Goal: Information Seeking & Learning: Learn about a topic

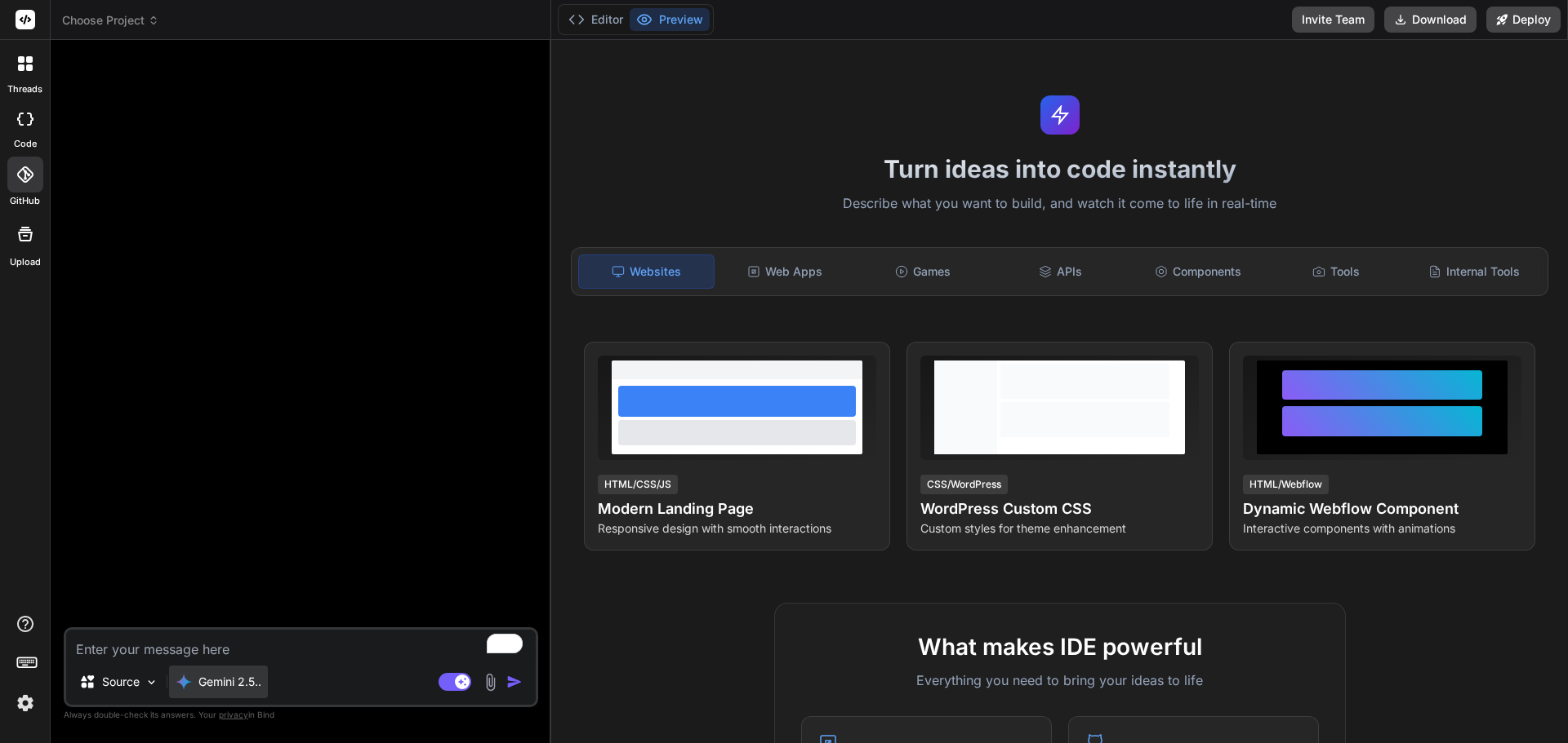
scroll to position [242, 0]
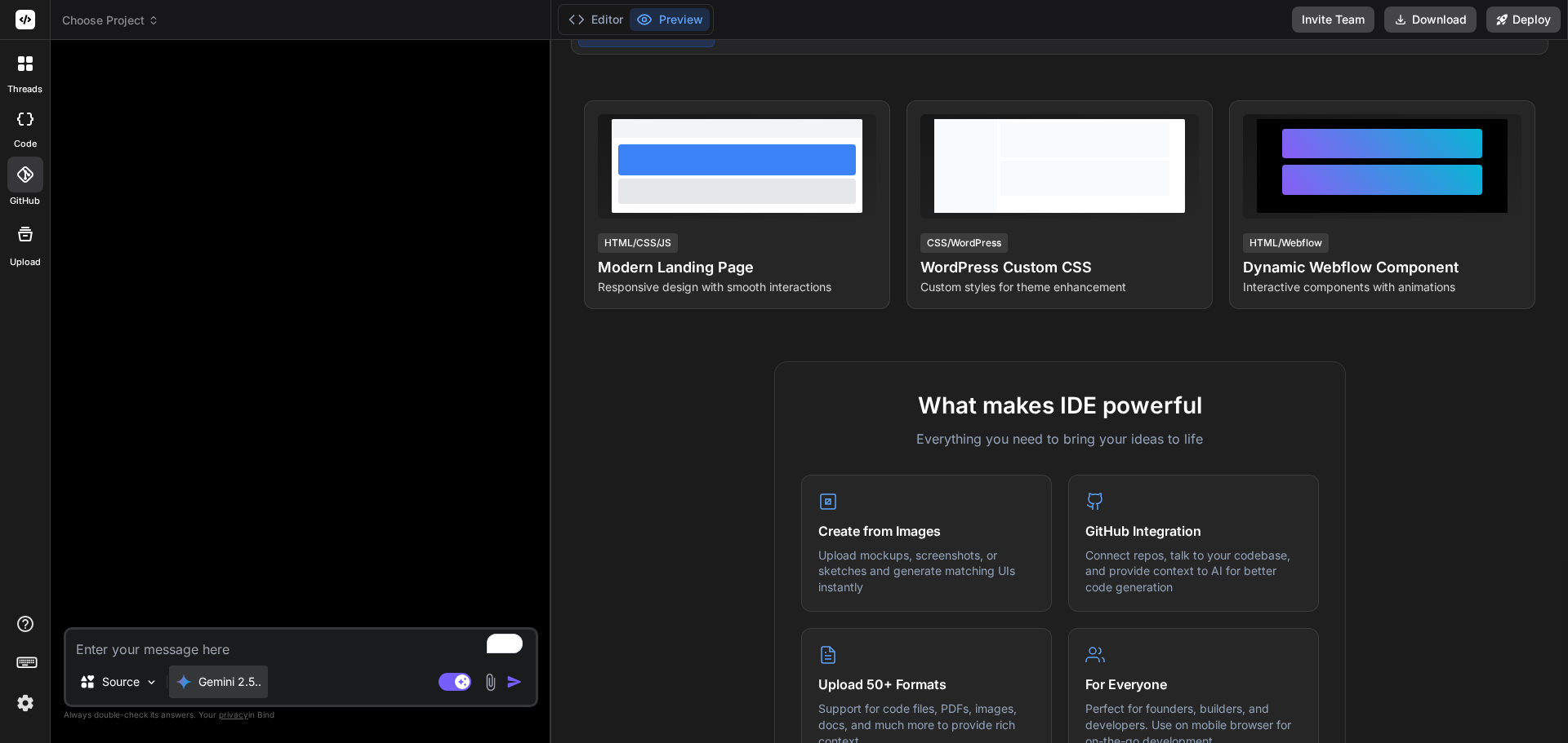
click at [239, 688] on p "Gemini 2.5.." at bounding box center [229, 682] width 63 height 16
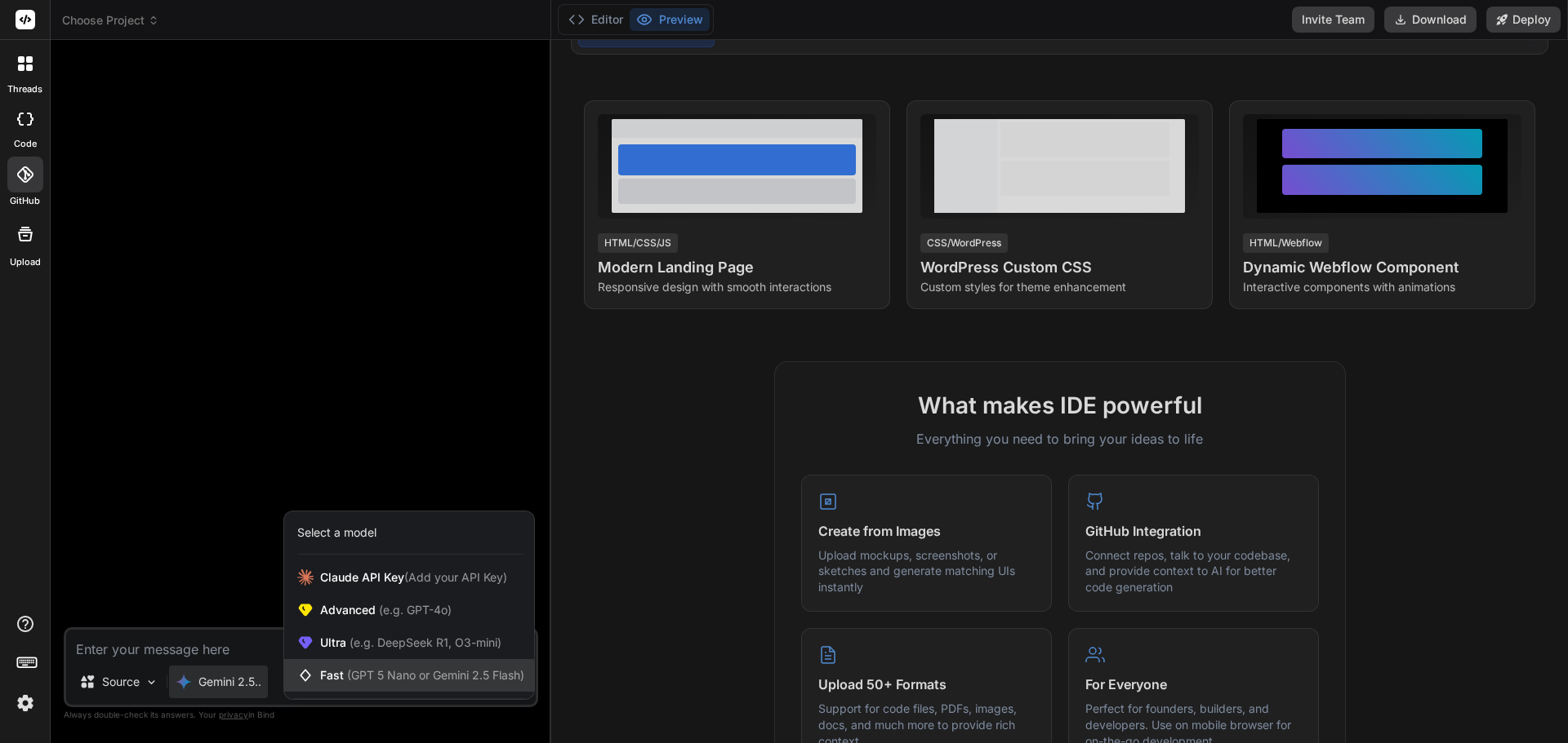
click at [433, 670] on span "(GPT 5 Nano or Gemini 2.5 Flash)" at bounding box center [435, 675] width 177 height 14
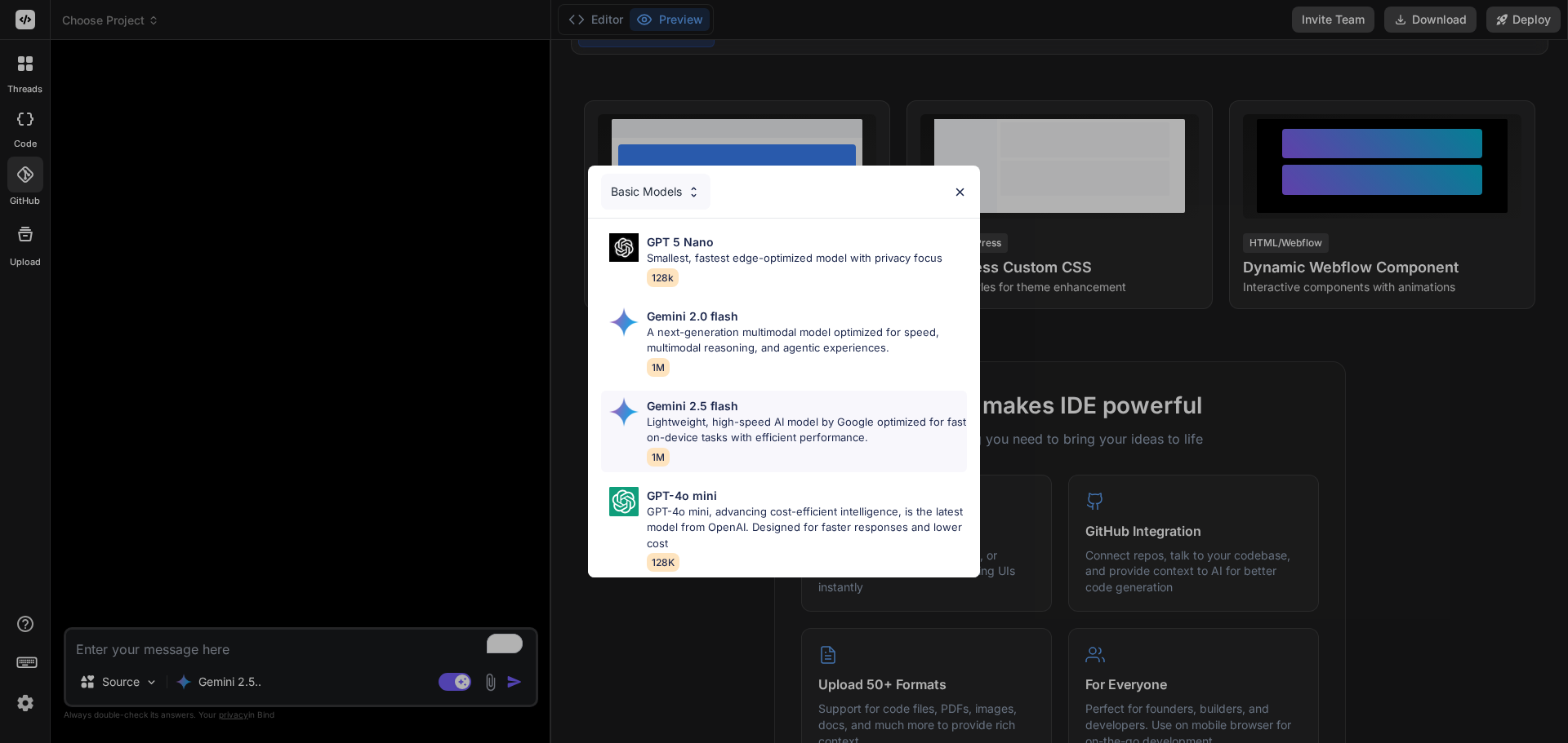
scroll to position [323, 0]
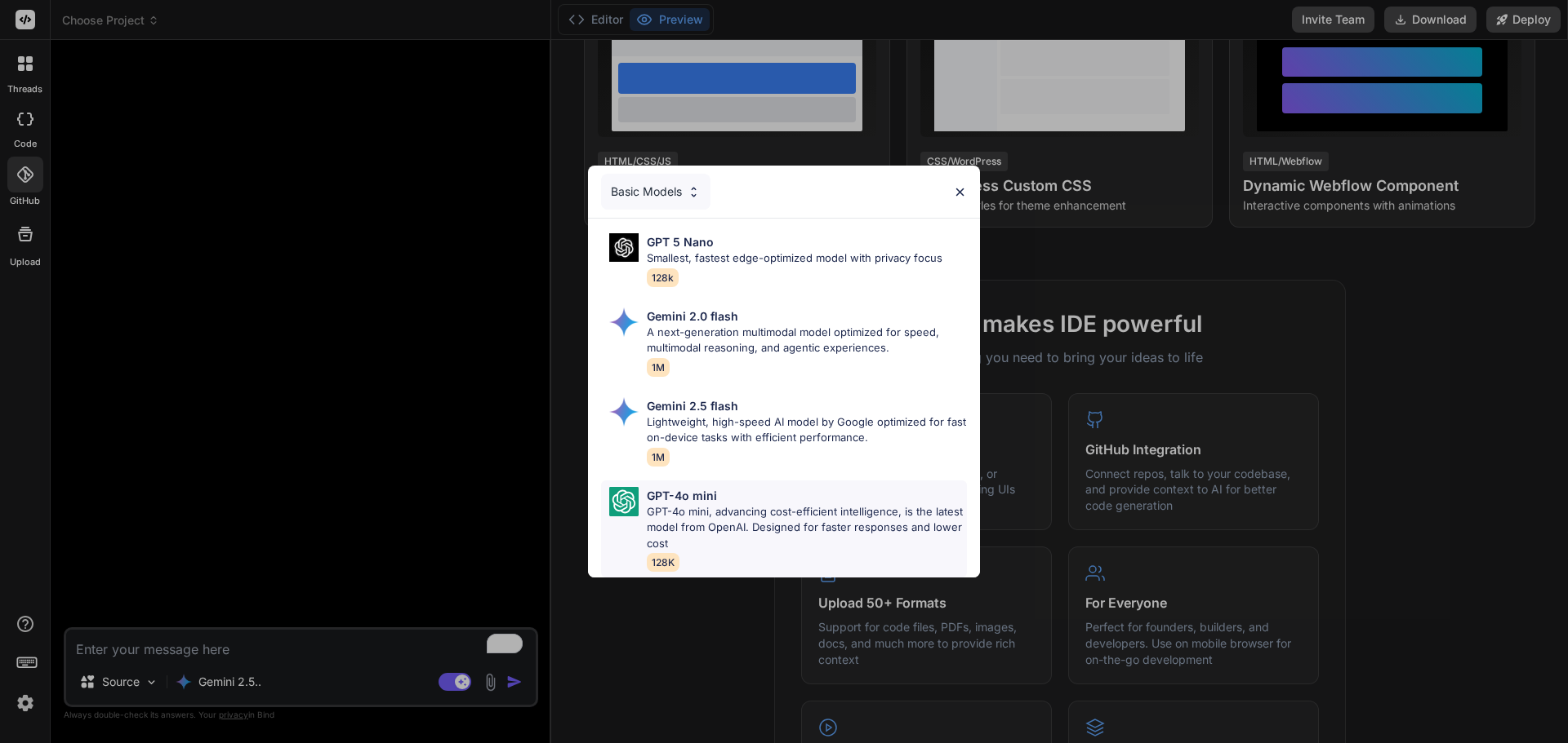
click at [786, 510] on p "GPT-4o mini, advancing cost-efficient intelligence, is the latest model from Op…" at bounding box center [806, 529] width 320 height 48
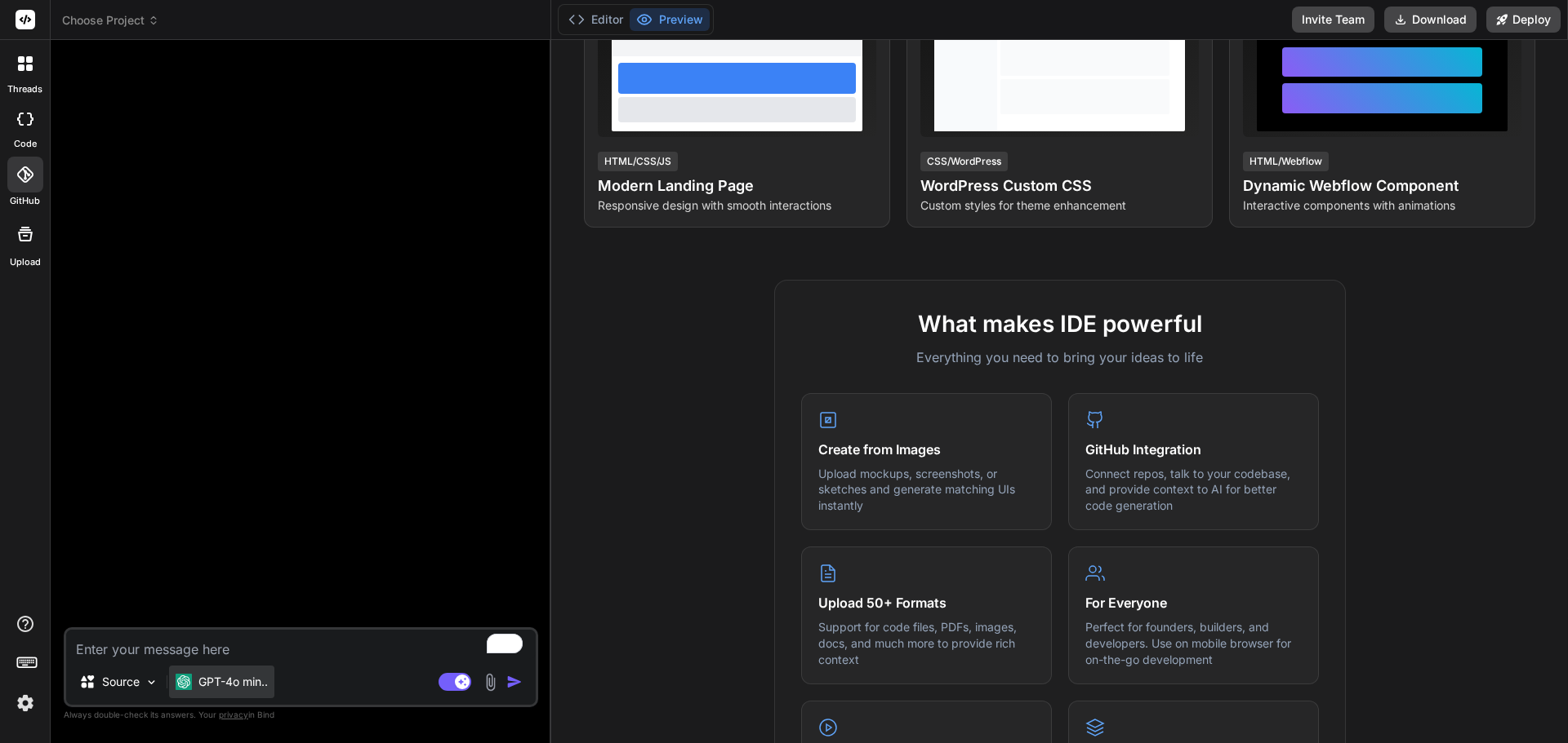
click at [220, 680] on p "GPT-4o min.." at bounding box center [233, 682] width 70 height 16
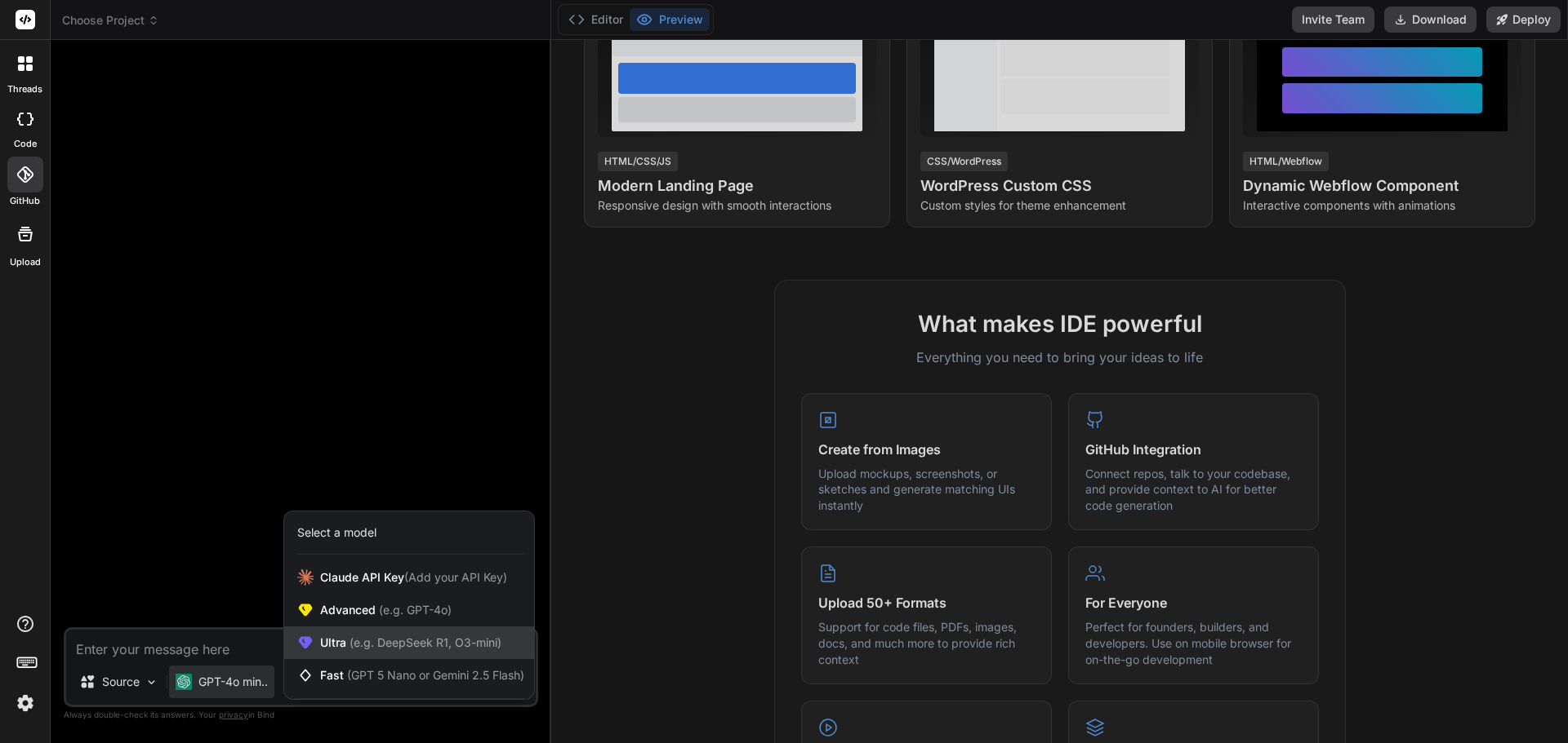
click at [358, 643] on span "(e.g. DeepSeek R1, O3-mini)" at bounding box center [423, 643] width 155 height 14
type textarea "x"
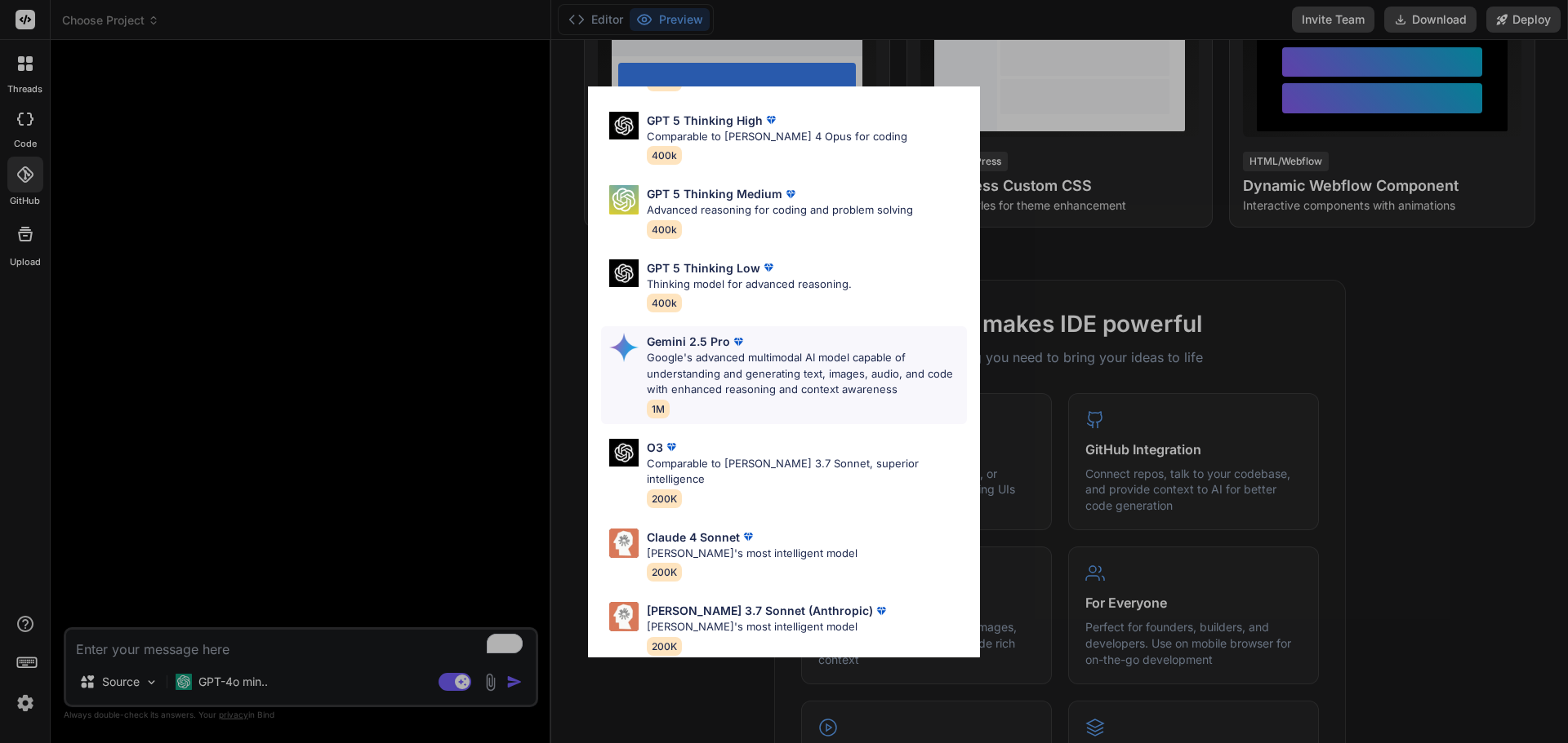
scroll to position [0, 0]
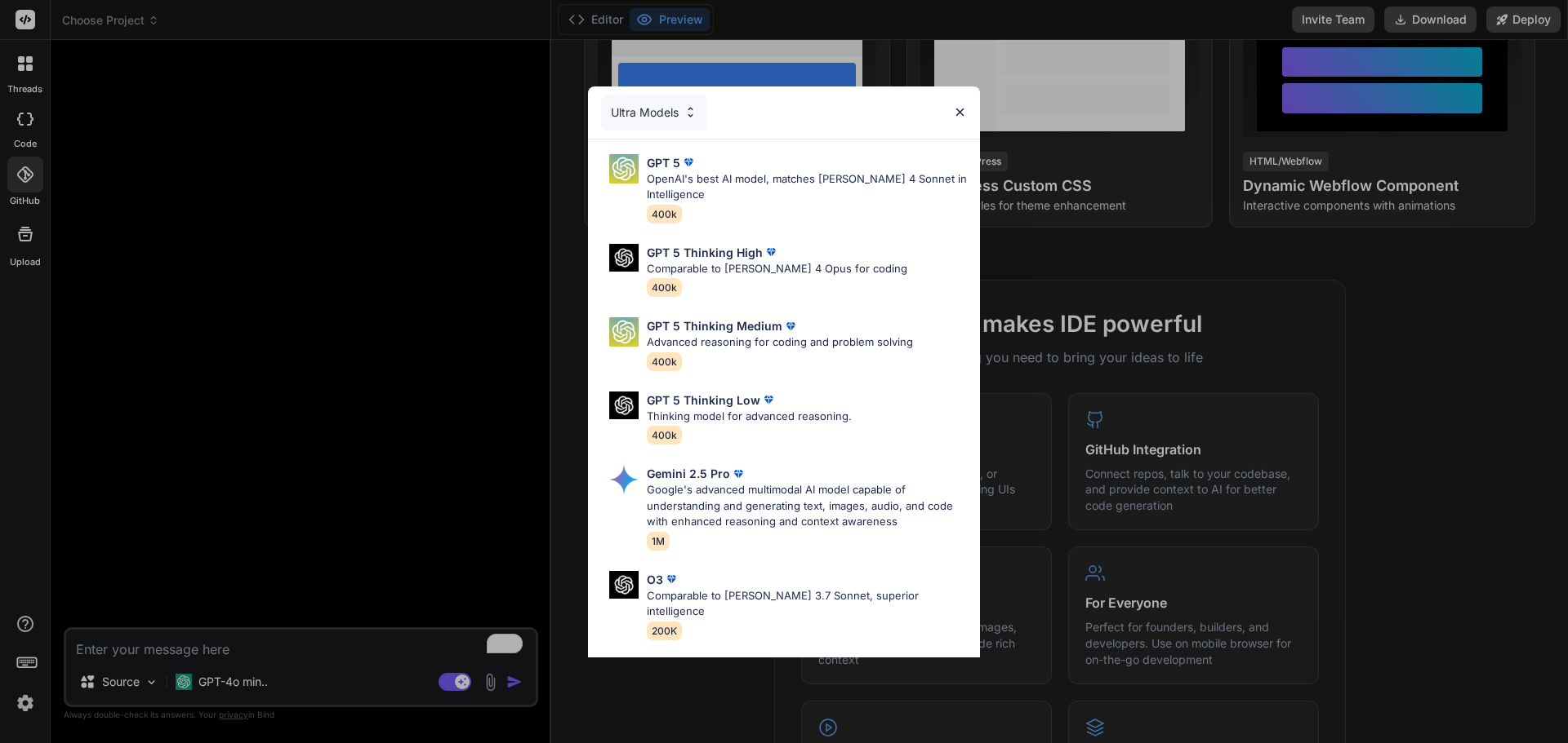
drag, startPoint x: 955, startPoint y: 118, endPoint x: 912, endPoint y: 165, distance: 63.7
click at [955, 118] on img at bounding box center [960, 112] width 14 height 14
